Goal: Information Seeking & Learning: Learn about a topic

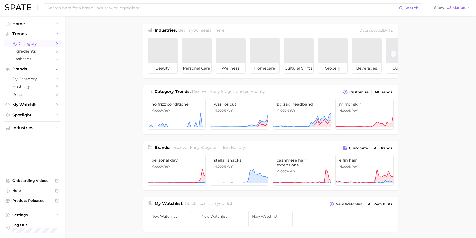
click at [30, 41] on span "by Category" at bounding box center [33, 43] width 40 height 5
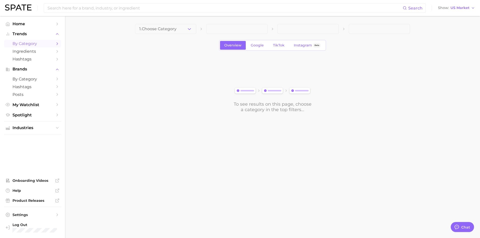
type textarea "x"
click at [258, 27] on span at bounding box center [236, 29] width 61 height 10
click at [186, 30] on button "1. Choose Category" at bounding box center [165, 29] width 61 height 10
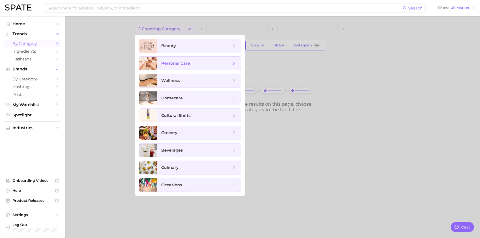
click at [171, 62] on span "personal care" at bounding box center [175, 63] width 29 height 5
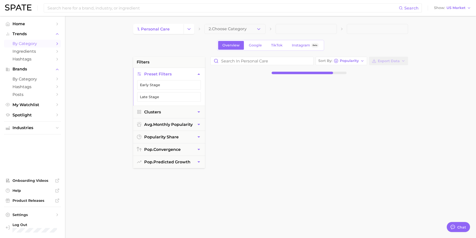
click at [261, 28] on button "2. Choose Category" at bounding box center [235, 29] width 61 height 10
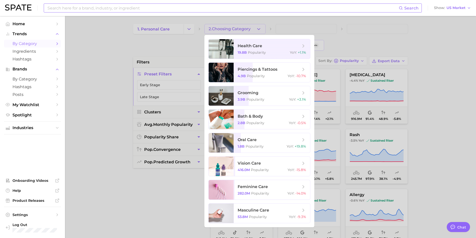
click at [86, 10] on input at bounding box center [223, 8] width 352 height 9
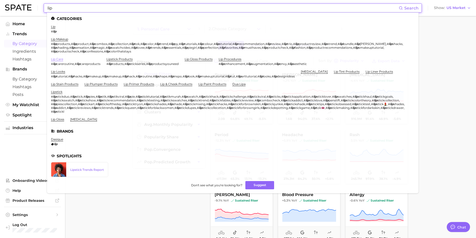
type input "lip"
click at [55, 58] on link "lip care" at bounding box center [57, 59] width 12 height 4
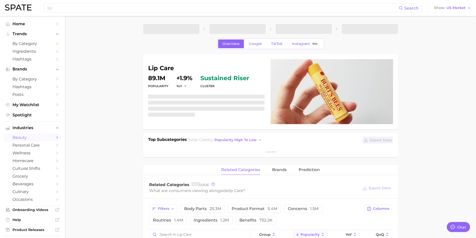
type textarea "x"
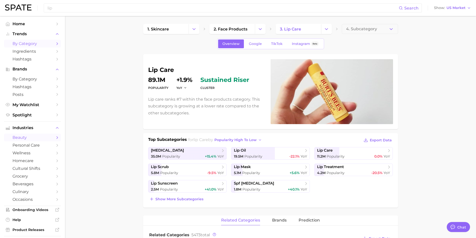
click at [22, 42] on span "by Category" at bounding box center [33, 43] width 40 height 5
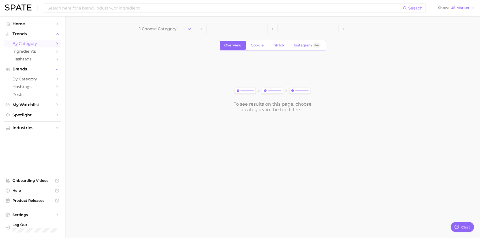
click at [188, 27] on icon "button" at bounding box center [189, 29] width 5 height 5
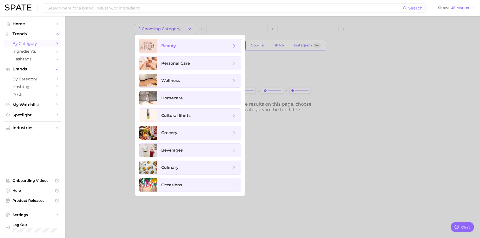
click at [233, 45] on icon at bounding box center [234, 46] width 6 height 6
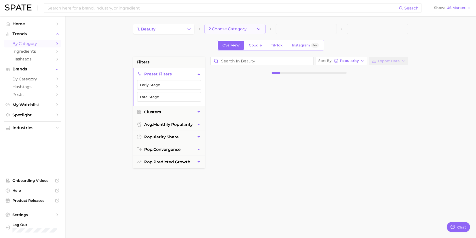
click at [256, 28] on button "2. Choose Category" at bounding box center [235, 29] width 61 height 10
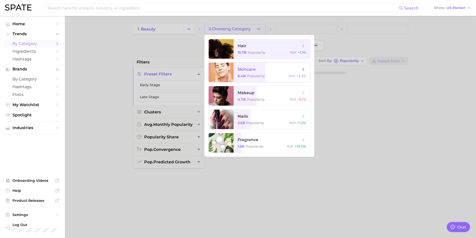
click at [230, 73] on div at bounding box center [221, 73] width 25 height 20
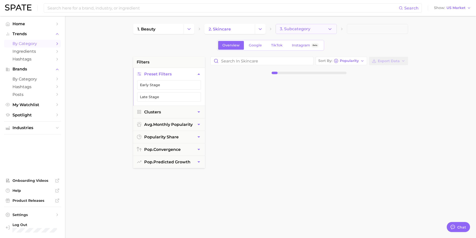
click at [330, 27] on icon "button" at bounding box center [330, 29] width 5 height 5
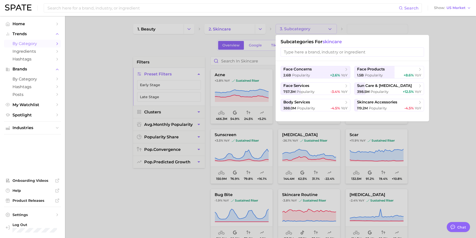
click at [287, 52] on input "search" at bounding box center [353, 52] width 144 height 9
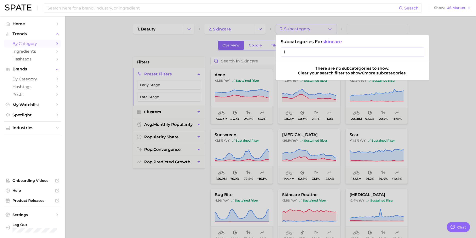
type input "l"
click at [384, 108] on div at bounding box center [238, 119] width 476 height 238
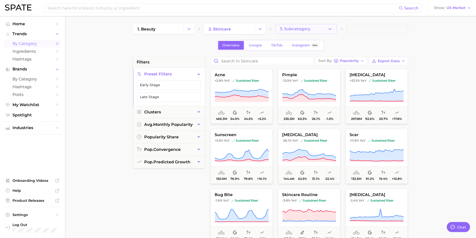
click at [329, 30] on icon "button" at bounding box center [330, 29] width 5 height 5
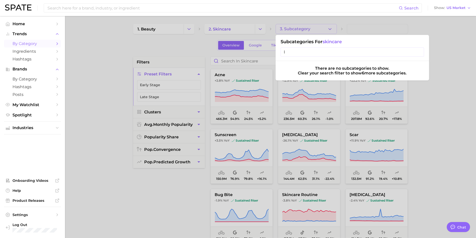
click at [259, 29] on div at bounding box center [238, 119] width 476 height 238
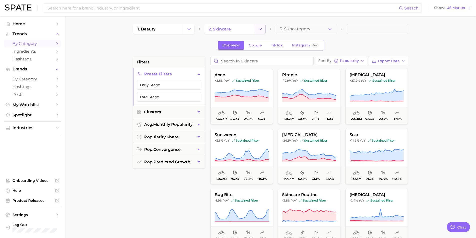
click at [258, 29] on icon "Change Category" at bounding box center [260, 29] width 5 height 5
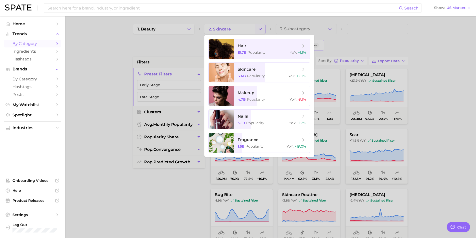
click at [258, 29] on div at bounding box center [238, 119] width 476 height 238
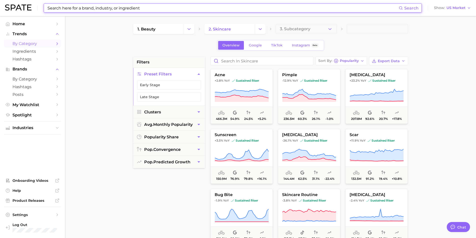
click at [54, 8] on input at bounding box center [223, 8] width 352 height 9
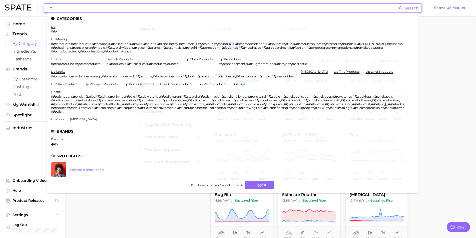
type input "lip"
click at [58, 58] on link "lip care" at bounding box center [57, 59] width 12 height 4
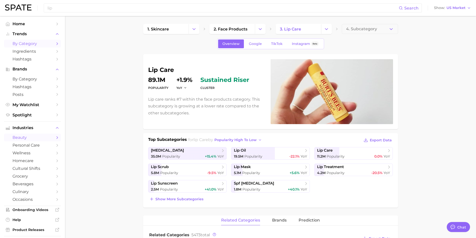
click at [18, 44] on span "by Category" at bounding box center [33, 43] width 40 height 5
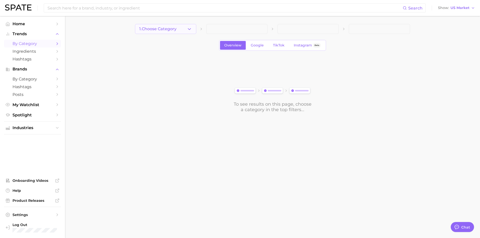
click at [190, 29] on icon "button" at bounding box center [189, 29] width 5 height 5
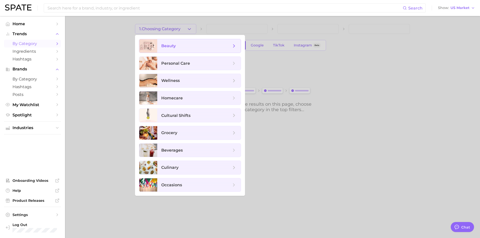
click at [232, 45] on icon at bounding box center [234, 46] width 6 height 6
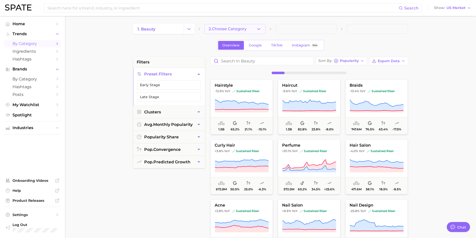
click at [261, 27] on icon "button" at bounding box center [258, 29] width 5 height 5
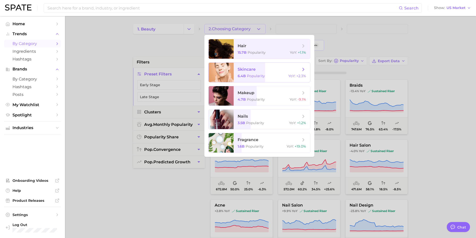
click at [247, 69] on span "skincare" at bounding box center [247, 69] width 18 height 5
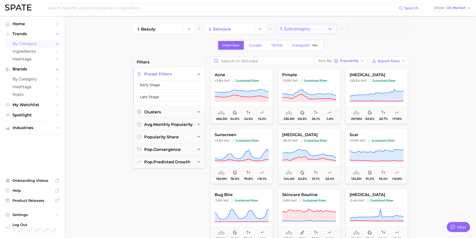
click at [330, 30] on polyline "button" at bounding box center [330, 28] width 3 height 1
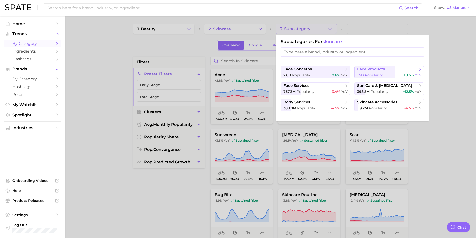
click at [375, 73] on span "Popularity" at bounding box center [374, 75] width 18 height 5
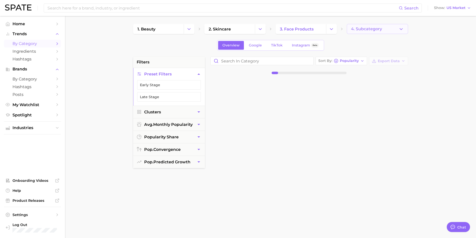
click at [384, 29] on polyline "button" at bounding box center [401, 28] width 3 height 1
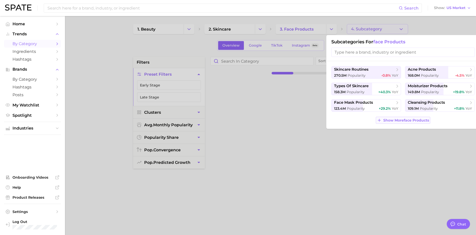
click at [380, 121] on line at bounding box center [380, 120] width 0 height 3
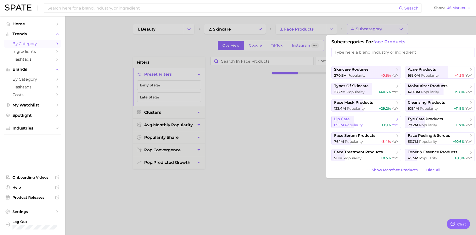
click at [343, 121] on span "lip care" at bounding box center [342, 119] width 16 height 5
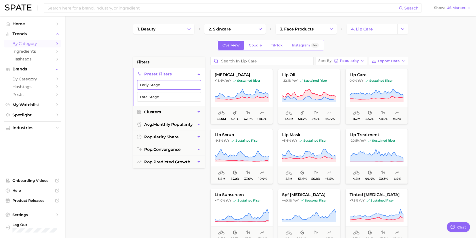
click at [155, 86] on button "Early Stage" at bounding box center [169, 85] width 64 height 10
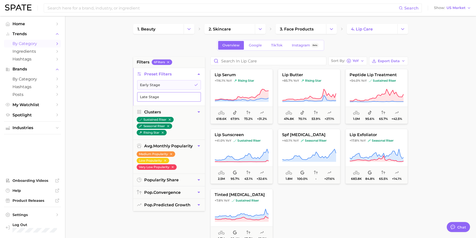
click at [158, 97] on button "Late Stage" at bounding box center [169, 97] width 64 height 10
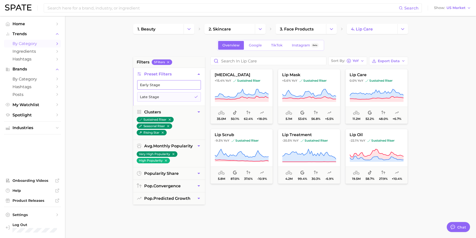
click at [153, 82] on button "Early Stage" at bounding box center [169, 85] width 64 height 10
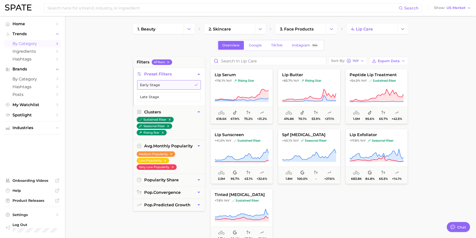
drag, startPoint x: 191, startPoint y: 82, endPoint x: 183, endPoint y: 83, distance: 8.0
click at [191, 82] on button "Early Stage" at bounding box center [169, 85] width 64 height 10
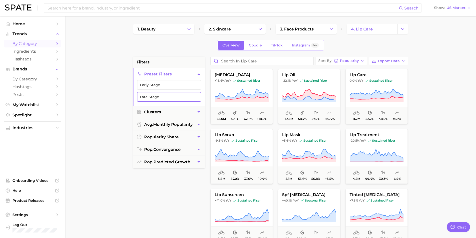
click at [159, 95] on button "Late Stage" at bounding box center [169, 97] width 64 height 10
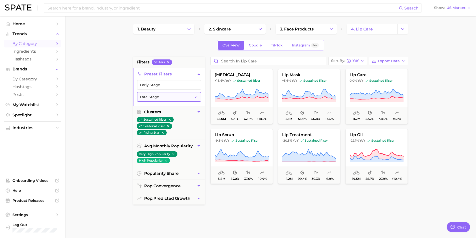
drag, startPoint x: 173, startPoint y: 97, endPoint x: 171, endPoint y: 94, distance: 4.5
click at [173, 97] on button "Late Stage" at bounding box center [169, 97] width 64 height 10
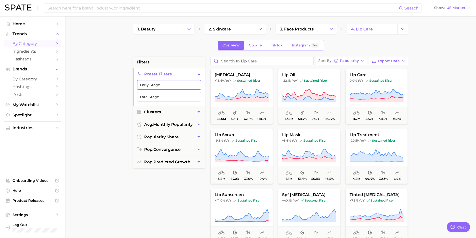
click at [162, 86] on button "Early Stage" at bounding box center [169, 85] width 64 height 10
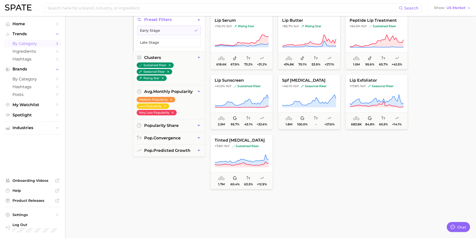
scroll to position [50, 0]
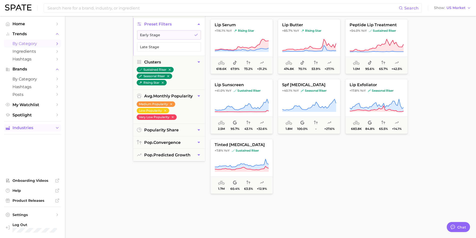
click at [57, 128] on icon "Sidebar" at bounding box center [57, 128] width 5 height 5
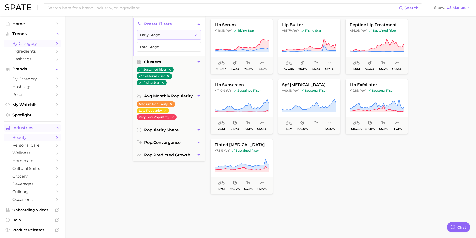
click at [28, 138] on span "beauty" at bounding box center [33, 137] width 40 height 5
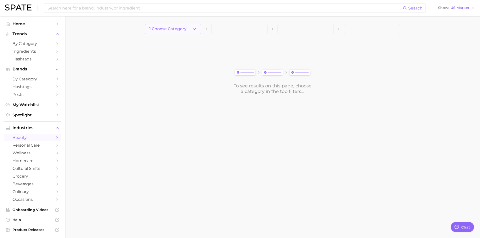
click at [197, 29] on icon "button" at bounding box center [194, 29] width 5 height 5
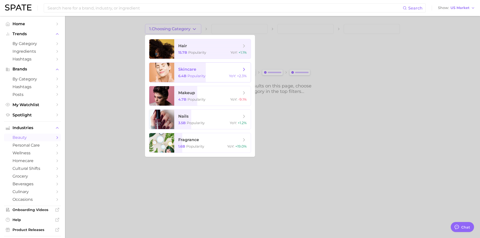
click at [183, 75] on span "6.4b" at bounding box center [182, 76] width 8 height 5
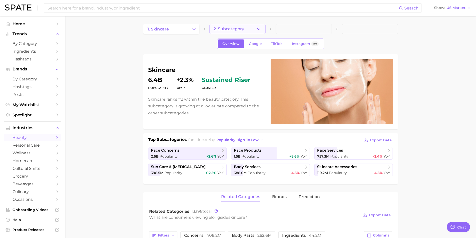
click at [260, 29] on icon "button" at bounding box center [258, 29] width 5 height 5
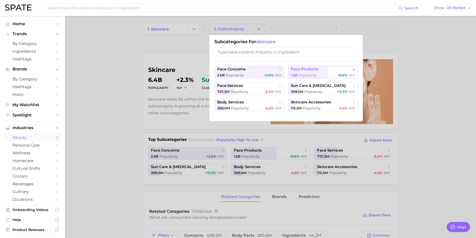
click at [302, 71] on span "face products" at bounding box center [305, 69] width 28 height 5
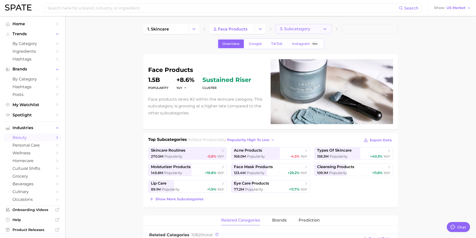
click at [328, 28] on button "3. Subcategory" at bounding box center [304, 29] width 56 height 10
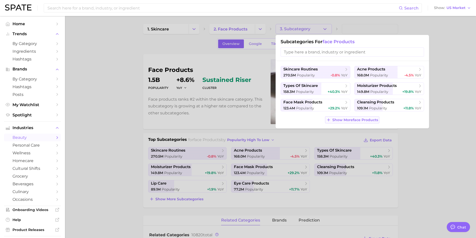
click at [330, 123] on button "Show More face products" at bounding box center [352, 120] width 54 height 7
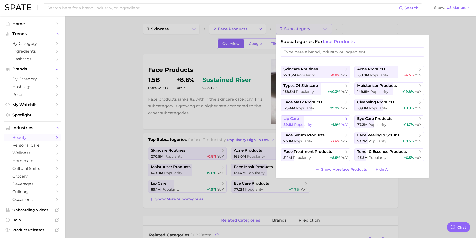
click at [307, 123] on span "Popularity" at bounding box center [303, 125] width 18 height 5
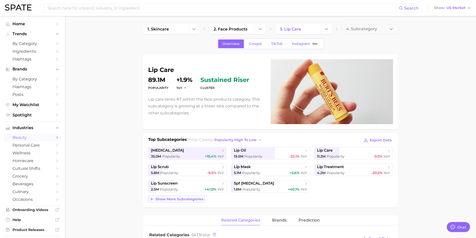
click at [152, 200] on line at bounding box center [152, 199] width 0 height 3
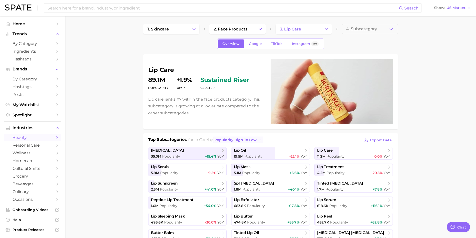
click at [262, 140] on icon "button" at bounding box center [260, 140] width 4 height 4
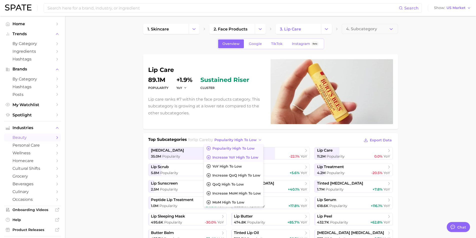
click at [235, 155] on button "Increase YoY high to low" at bounding box center [234, 157] width 60 height 9
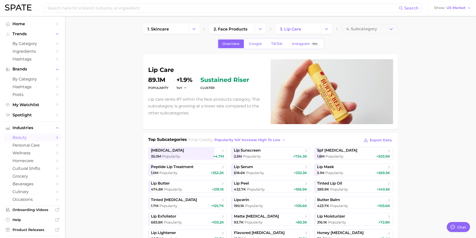
click at [165, 153] on span "[MEDICAL_DATA]" at bounding box center [167, 150] width 33 height 5
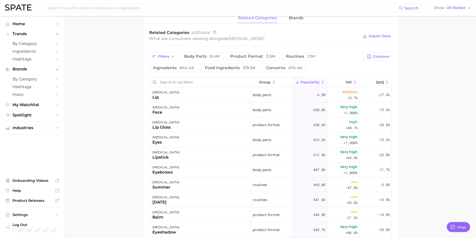
scroll to position [175, 0]
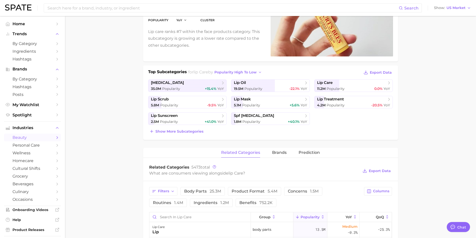
scroll to position [75, 0]
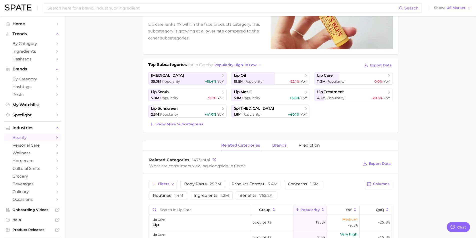
click at [278, 144] on span "brands" at bounding box center [279, 145] width 15 height 5
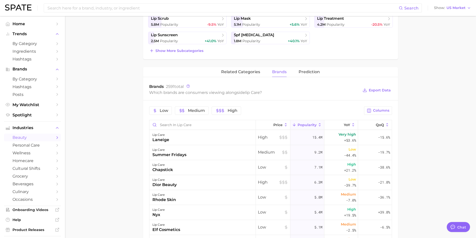
scroll to position [150, 0]
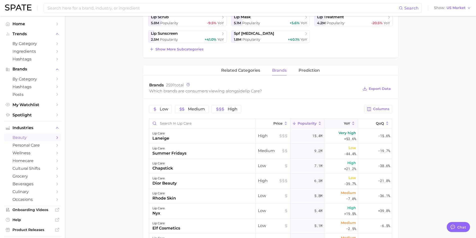
click at [344, 122] on span "YoY" at bounding box center [347, 124] width 6 height 4
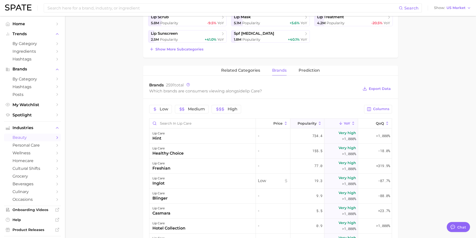
click at [311, 122] on span "Popularity" at bounding box center [307, 124] width 19 height 4
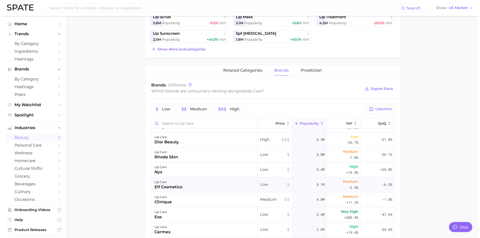
scroll to position [50, 0]
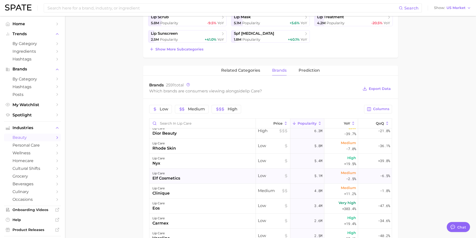
click at [163, 175] on div "lip care" at bounding box center [167, 174] width 28 height 6
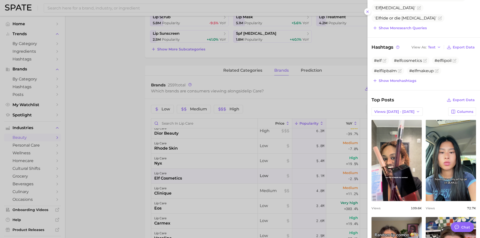
scroll to position [88, 0]
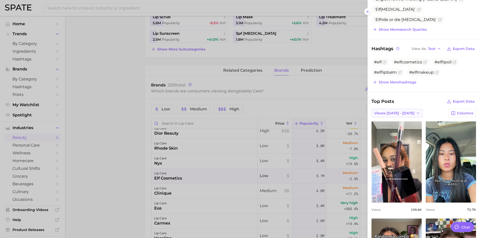
click at [384, 113] on icon "button" at bounding box center [418, 113] width 4 height 4
click at [374, 130] on span "Total Views" at bounding box center [380, 132] width 21 height 4
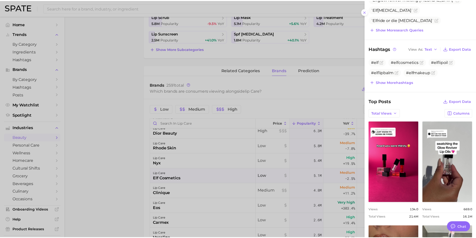
scroll to position [0, 0]
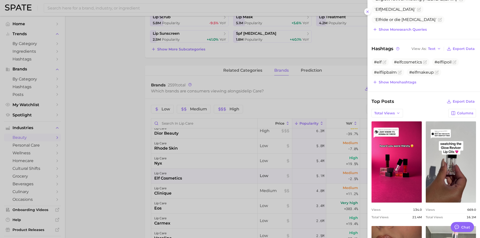
click at [92, 118] on div at bounding box center [240, 119] width 480 height 238
